Goal: Information Seeking & Learning: Learn about a topic

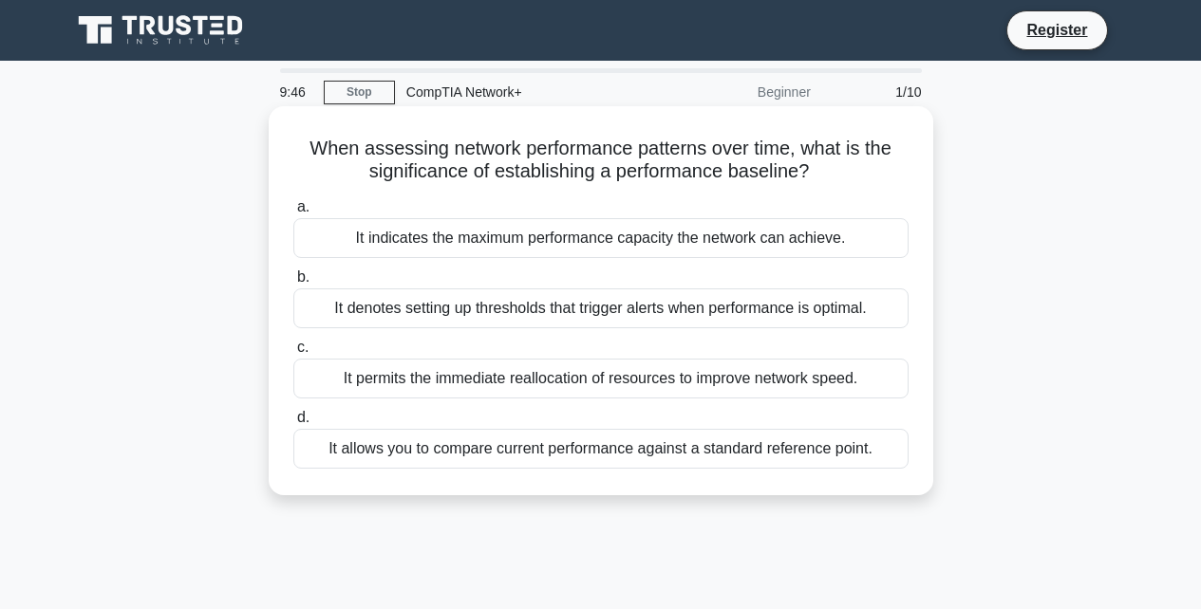
click at [582, 196] on label "a. It indicates the maximum performance capacity the network can achieve." at bounding box center [600, 227] width 615 height 63
click at [293, 201] on input "a. It indicates the maximum performance capacity the network can achieve." at bounding box center [293, 207] width 0 height 12
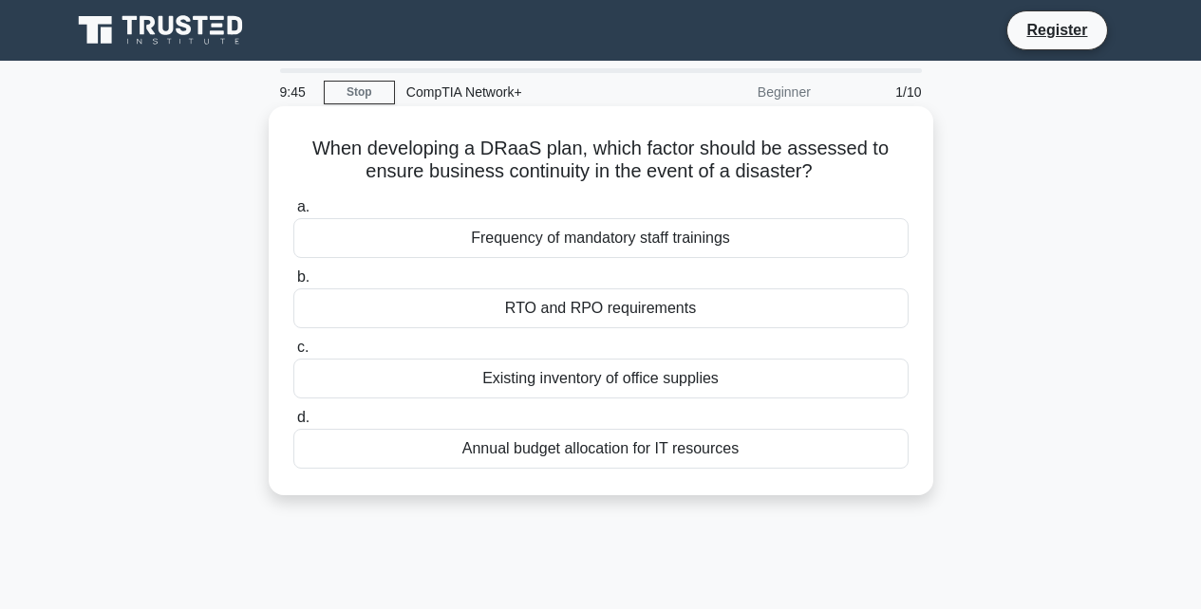
click at [584, 236] on div "Frequency of mandatory staff trainings" at bounding box center [600, 238] width 615 height 40
click at [293, 214] on input "a. Frequency of mandatory staff trainings" at bounding box center [293, 207] width 0 height 12
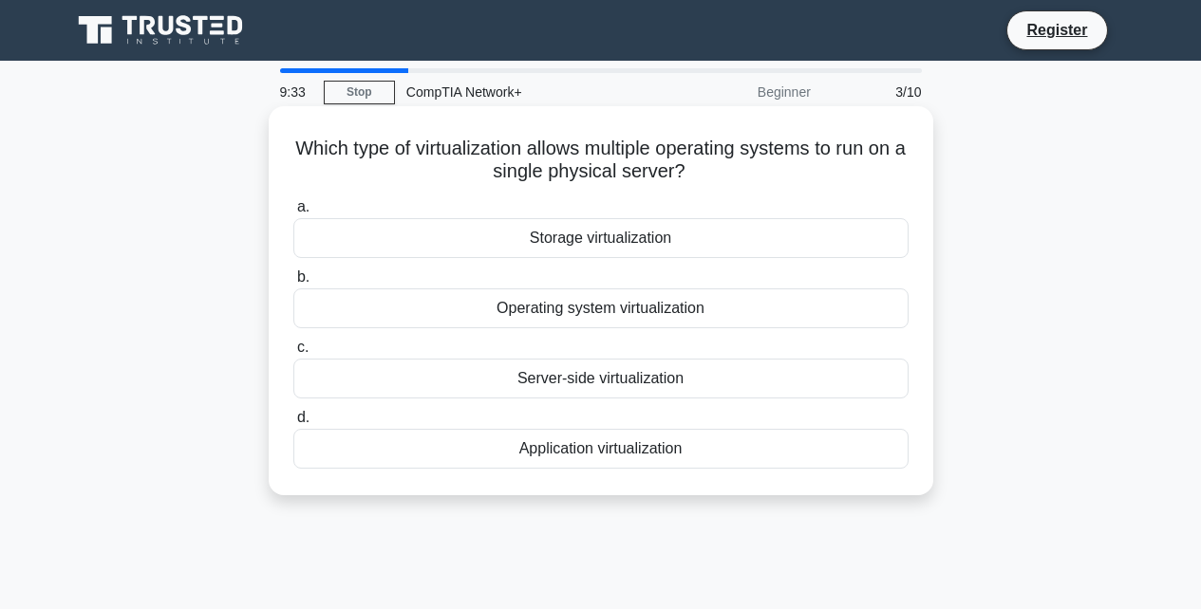
click at [626, 309] on div "Operating system virtualization" at bounding box center [600, 309] width 615 height 40
click at [293, 284] on input "b. Operating system virtualization" at bounding box center [293, 277] width 0 height 12
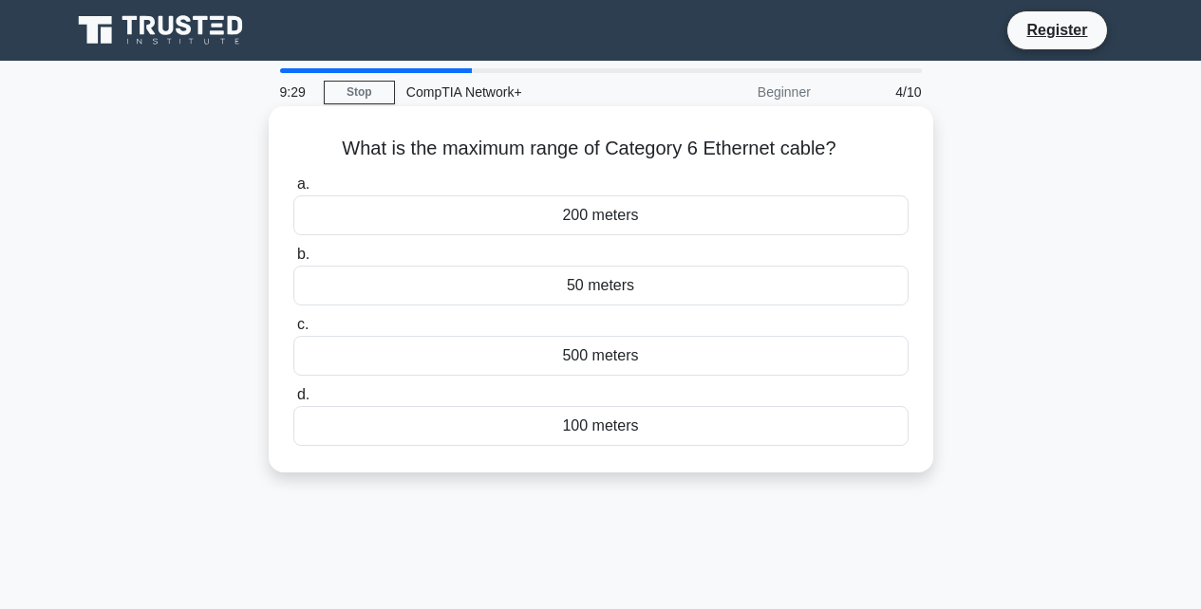
click at [629, 288] on div "50 meters" at bounding box center [600, 286] width 615 height 40
click at [293, 261] on input "b. 50 meters" at bounding box center [293, 255] width 0 height 12
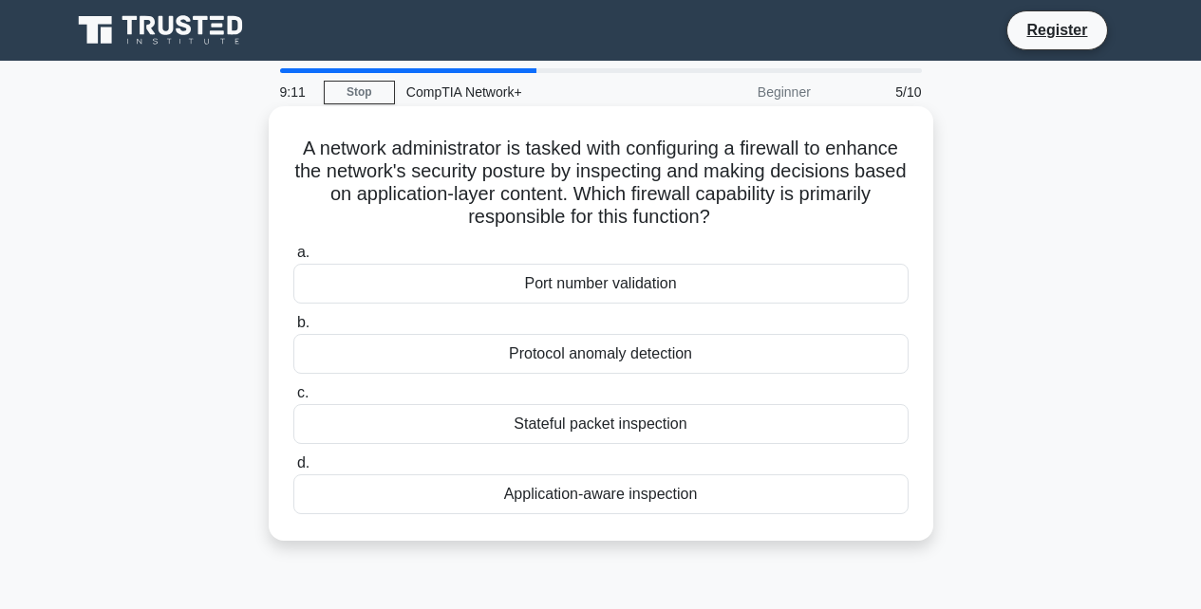
click at [633, 276] on div "Port number validation" at bounding box center [600, 284] width 615 height 40
click at [293, 259] on input "a. Port number validation" at bounding box center [293, 253] width 0 height 12
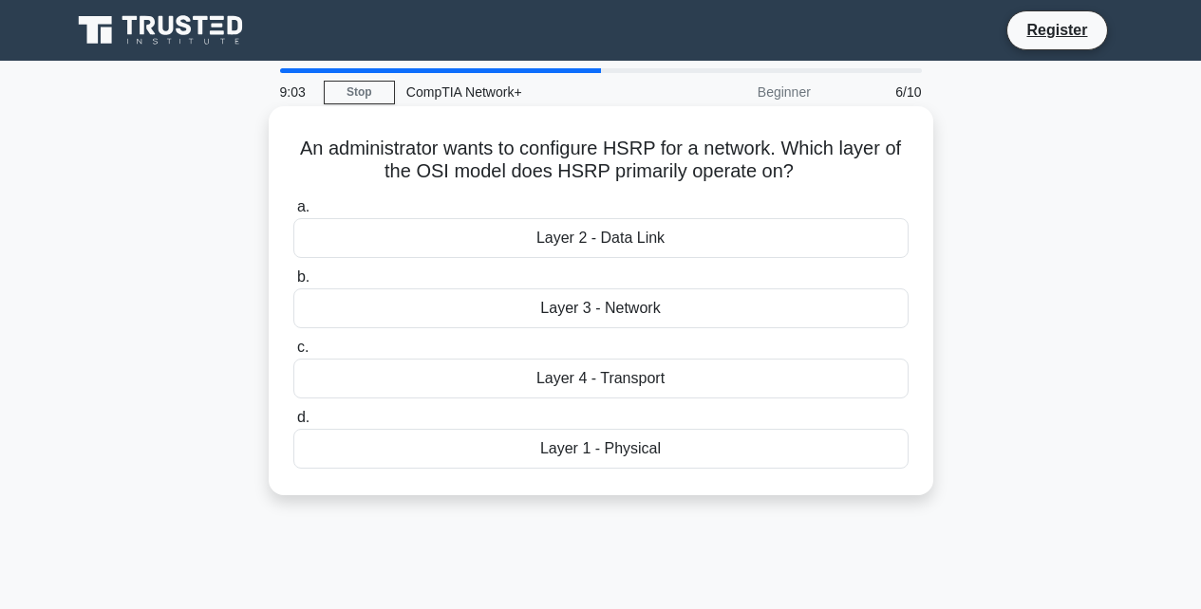
click at [640, 246] on div "Layer 2 - Data Link" at bounding box center [600, 238] width 615 height 40
click at [293, 214] on input "a. Layer 2 - Data Link" at bounding box center [293, 207] width 0 height 12
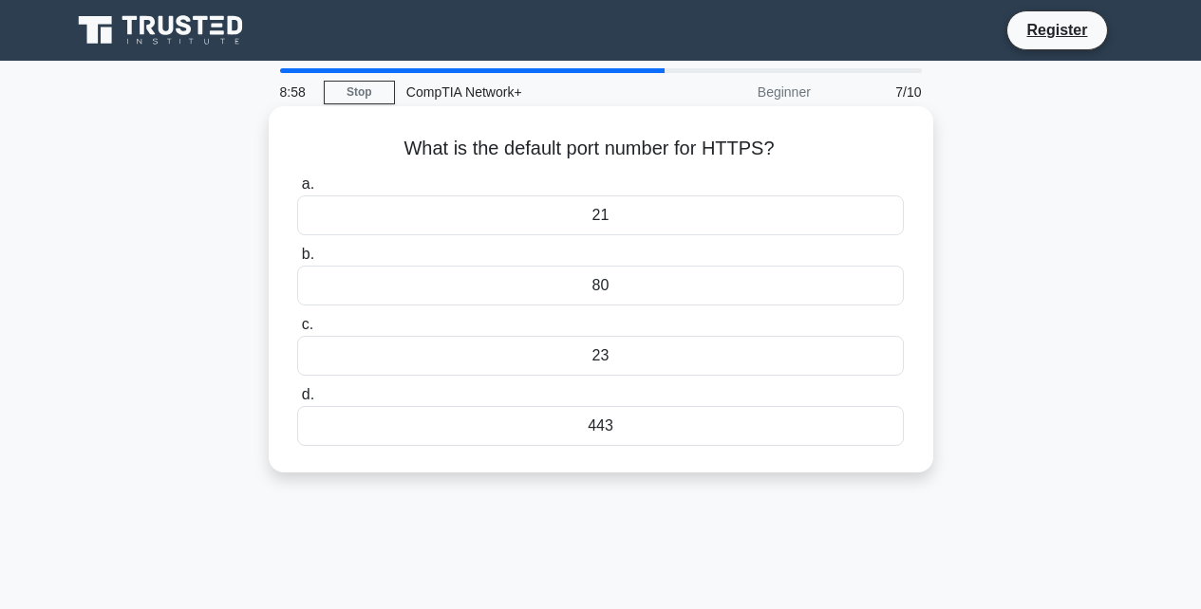
click at [632, 287] on div "80" at bounding box center [600, 286] width 606 height 40
click at [297, 261] on input "b. 80" at bounding box center [297, 255] width 0 height 12
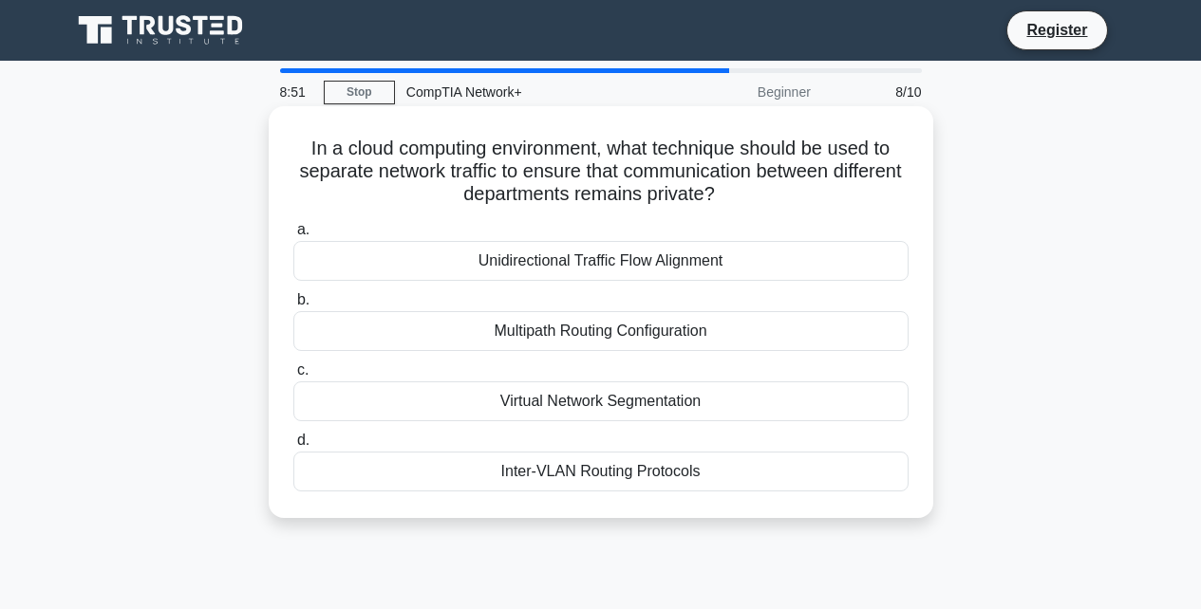
click at [649, 401] on div "Virtual Network Segmentation" at bounding box center [600, 402] width 615 height 40
click at [293, 377] on input "c. Virtual Network Segmentation" at bounding box center [293, 370] width 0 height 12
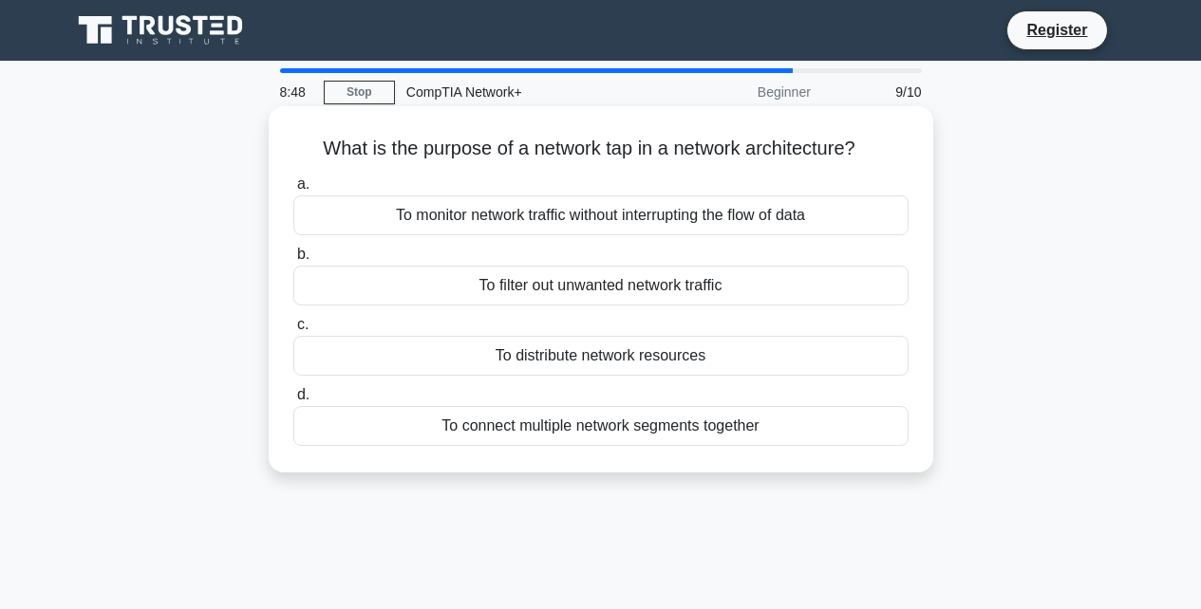
click at [628, 327] on label "c. To distribute network resources" at bounding box center [600, 344] width 615 height 63
click at [293, 327] on input "c. To distribute network resources" at bounding box center [293, 325] width 0 height 12
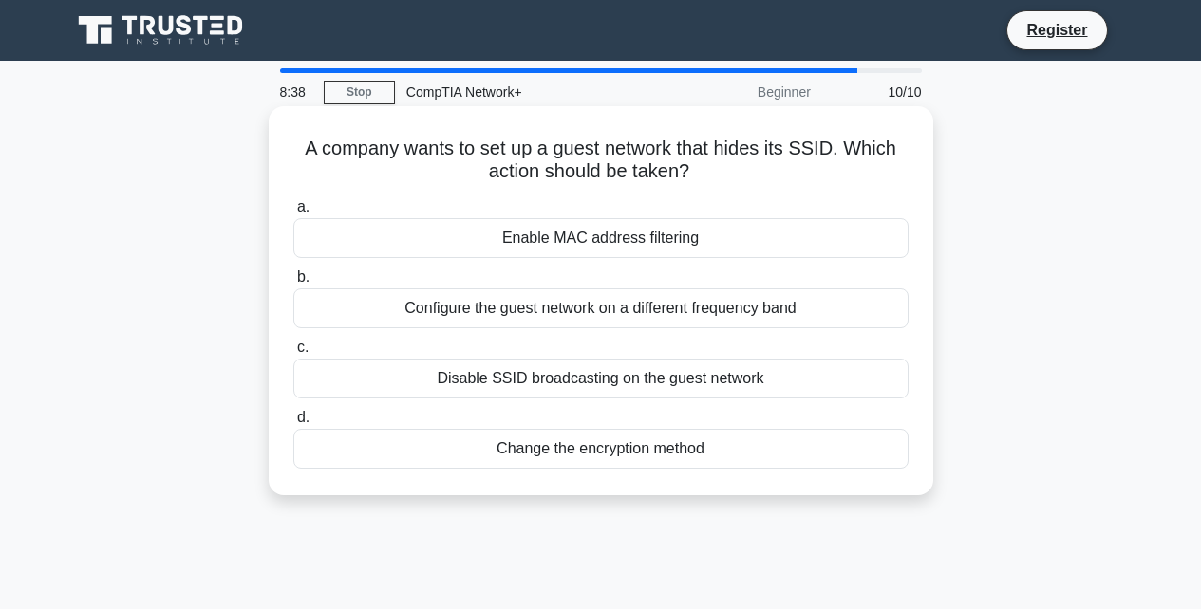
click at [590, 450] on div "Change the encryption method" at bounding box center [600, 449] width 615 height 40
click at [293, 424] on input "d. Change the encryption method" at bounding box center [293, 418] width 0 height 12
